Goal: Task Accomplishment & Management: Use online tool/utility

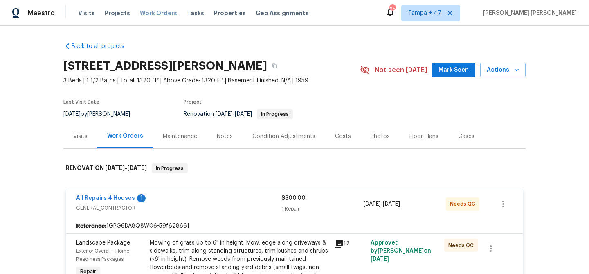
scroll to position [2217, 0]
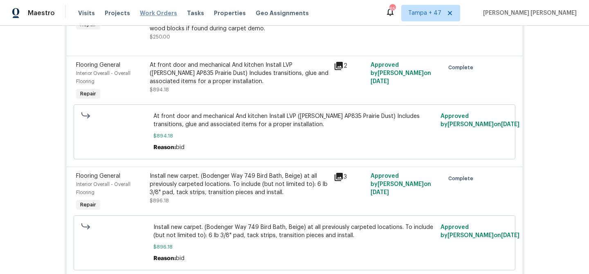
click at [153, 15] on span "Work Orders" at bounding box center [158, 13] width 37 height 8
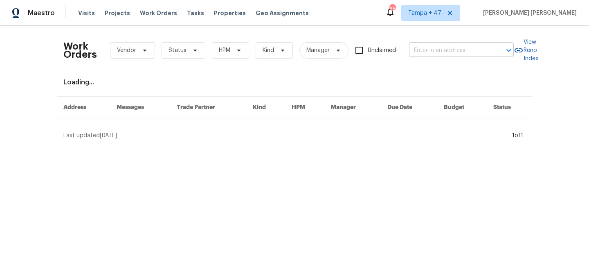
click at [429, 47] on input "text" at bounding box center [450, 50] width 82 height 13
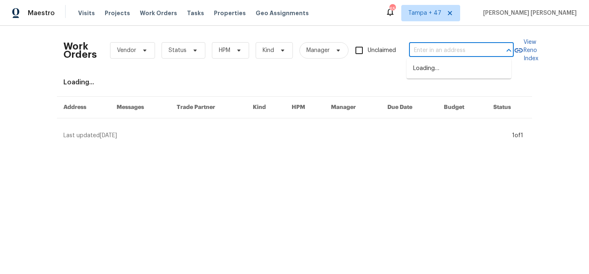
paste input "[STREET_ADDRESS][PERSON_NAME]"
type input "[STREET_ADDRESS][PERSON_NAME]"
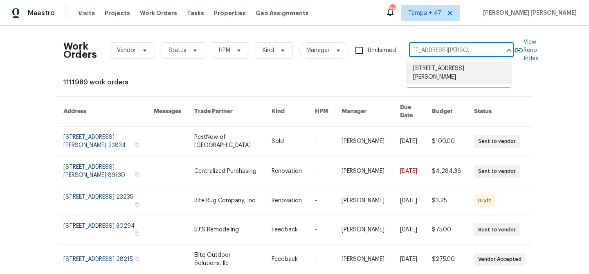
click at [439, 65] on li "[STREET_ADDRESS][PERSON_NAME]" at bounding box center [459, 73] width 105 height 22
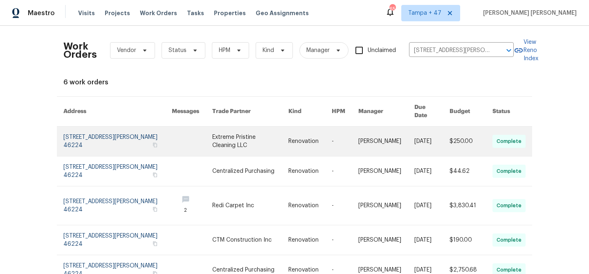
click at [482, 135] on link at bounding box center [471, 140] width 43 height 29
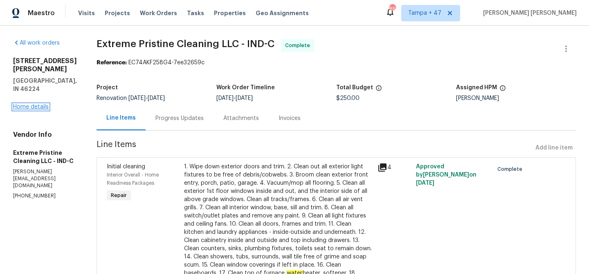
click at [32, 104] on link "Home details" at bounding box center [31, 107] width 36 height 6
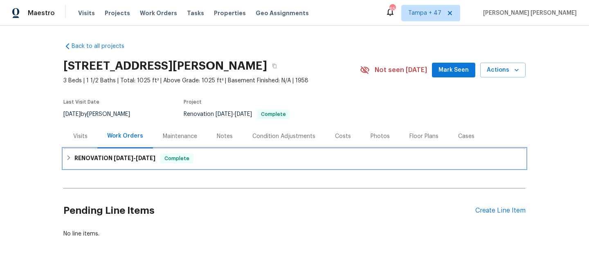
click at [151, 156] on span "[DATE]" at bounding box center [146, 158] width 20 height 6
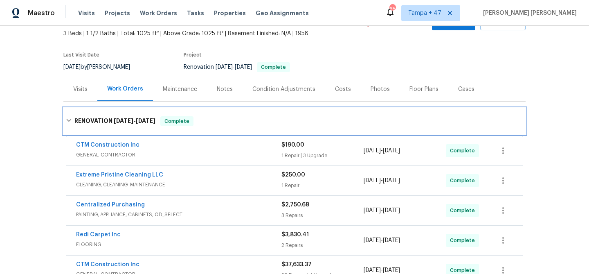
scroll to position [143, 0]
